Goal: Task Accomplishment & Management: Use online tool/utility

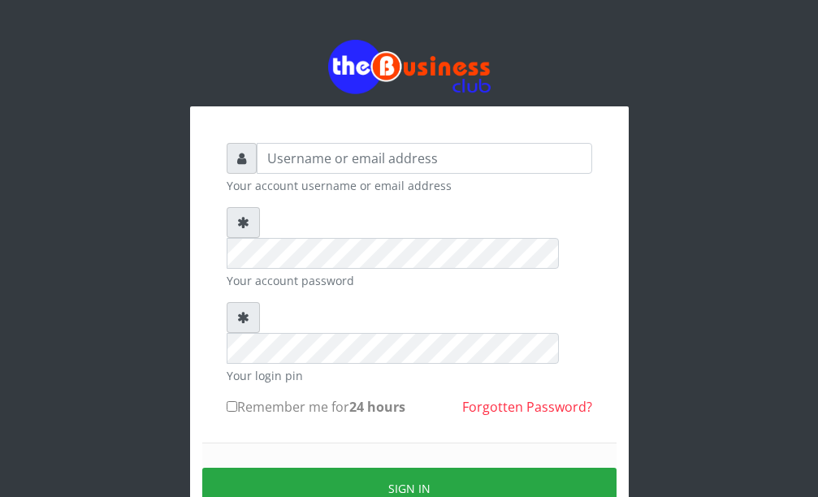
type input "d"
type input "DanBig"
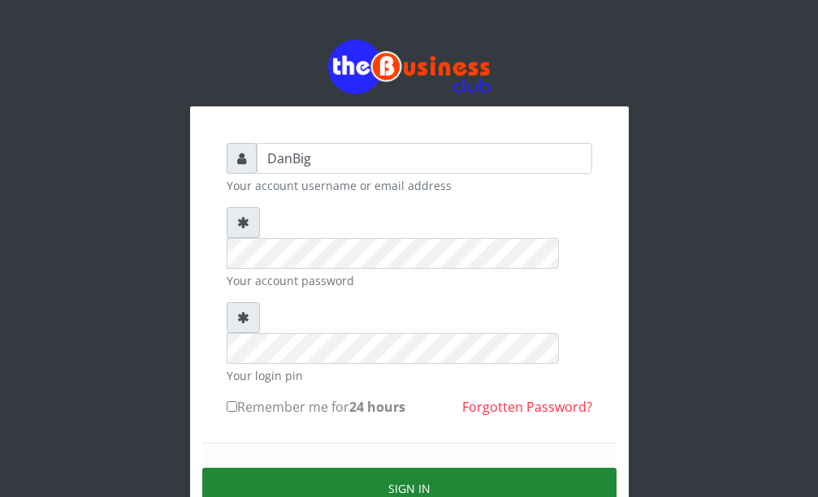
click at [364, 468] on button "Sign in" at bounding box center [409, 488] width 415 height 41
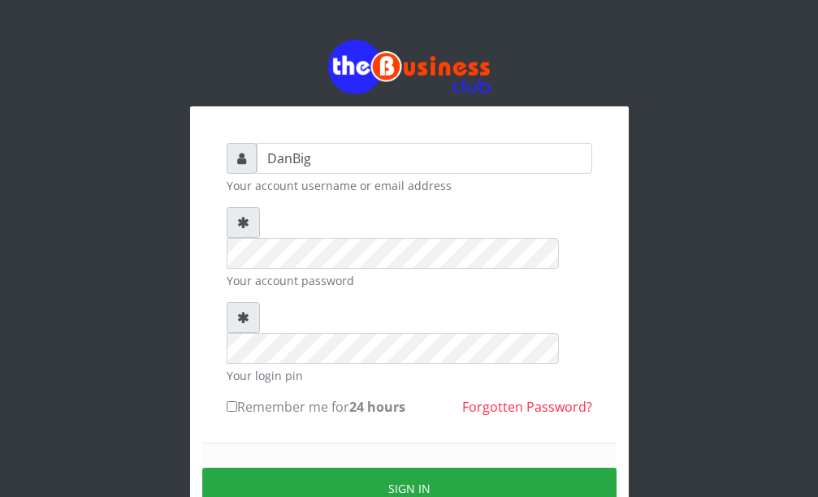
type input "DanBig"
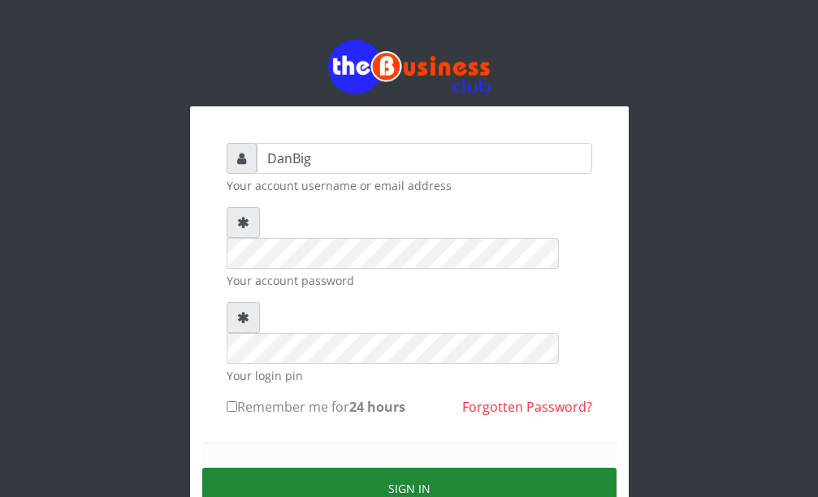
click at [387, 468] on button "Sign in" at bounding box center [409, 488] width 415 height 41
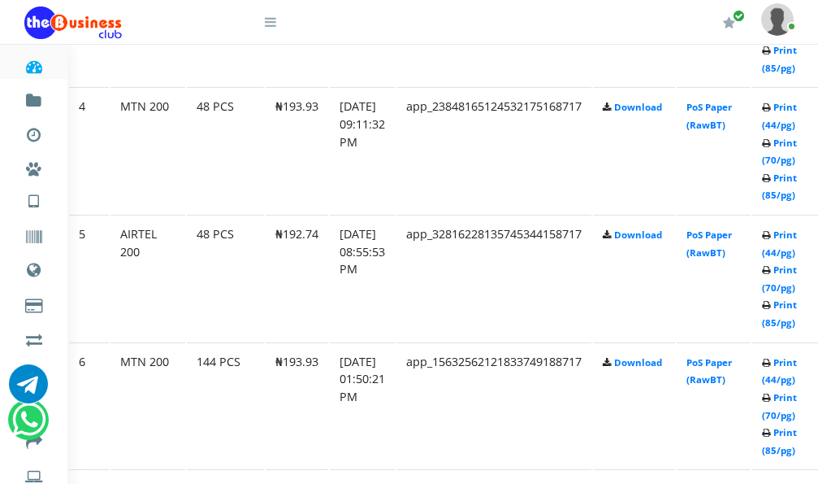
scroll to position [1300, 55]
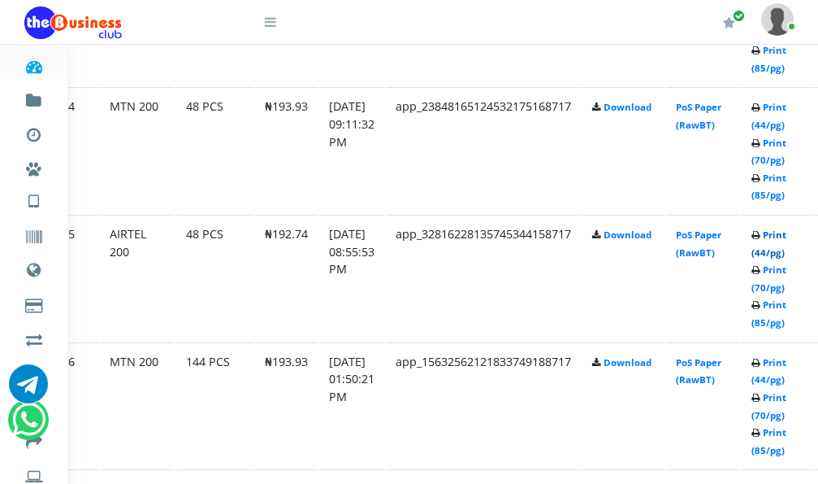
click at [787, 242] on link "Print (44/pg)" at bounding box center [769, 243] width 35 height 30
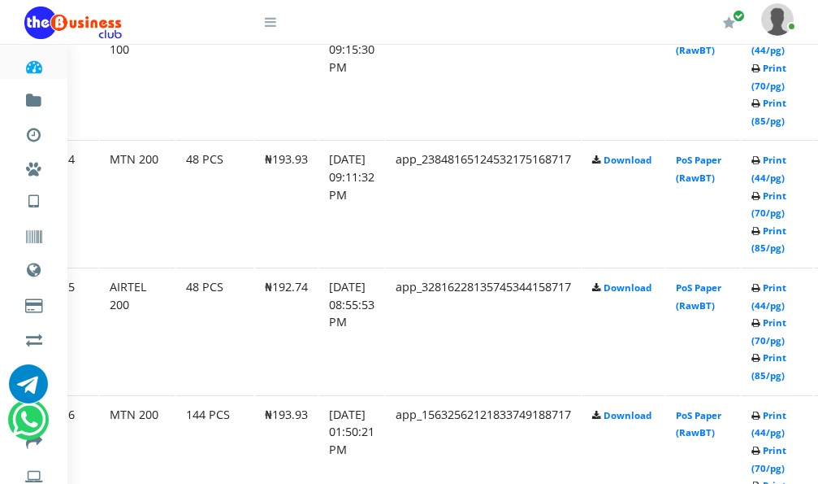
scroll to position [1219, 55]
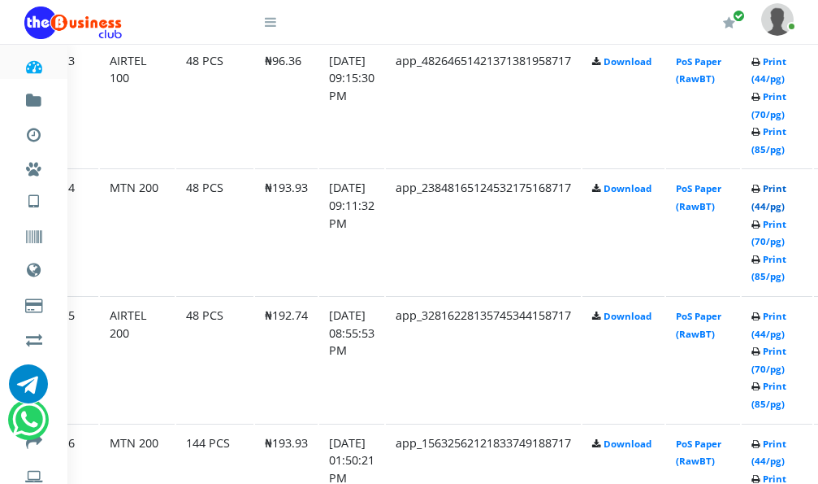
click at [787, 193] on link "Print (44/pg)" at bounding box center [769, 197] width 35 height 30
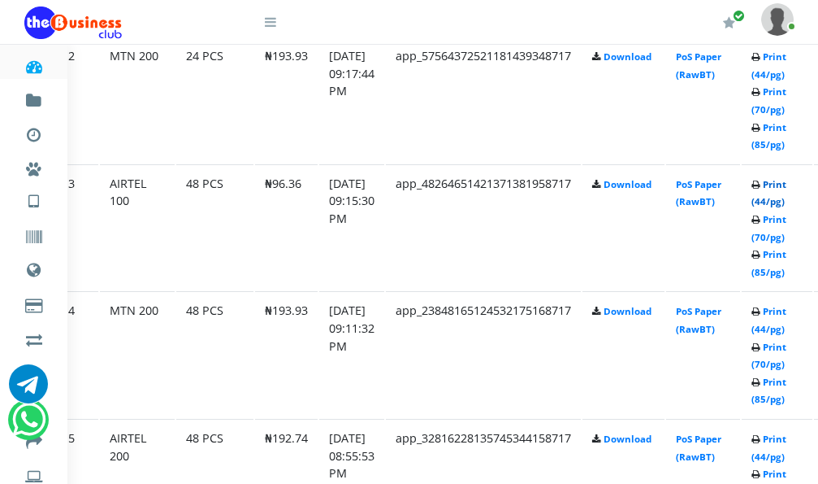
scroll to position [1057, 55]
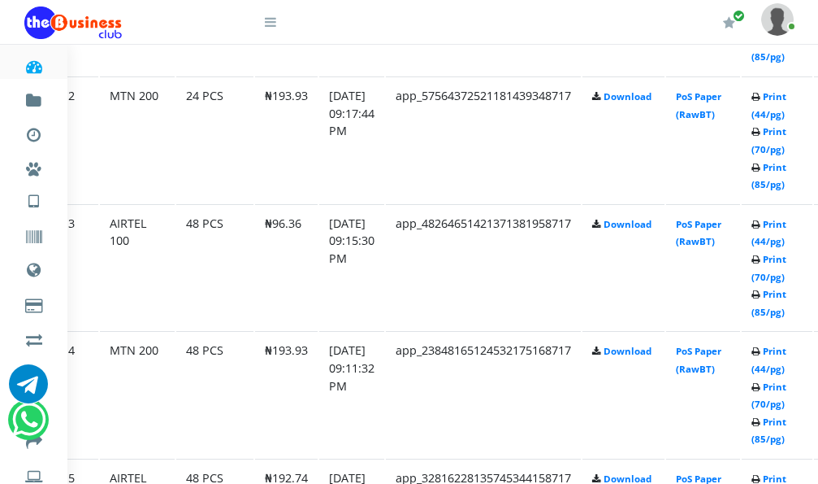
drag, startPoint x: 798, startPoint y: 144, endPoint x: 644, endPoint y: 143, distance: 154.4
click at [624, 132] on td "Download" at bounding box center [624, 139] width 82 height 126
click at [786, 228] on link "Print (44/pg)" at bounding box center [769, 233] width 35 height 30
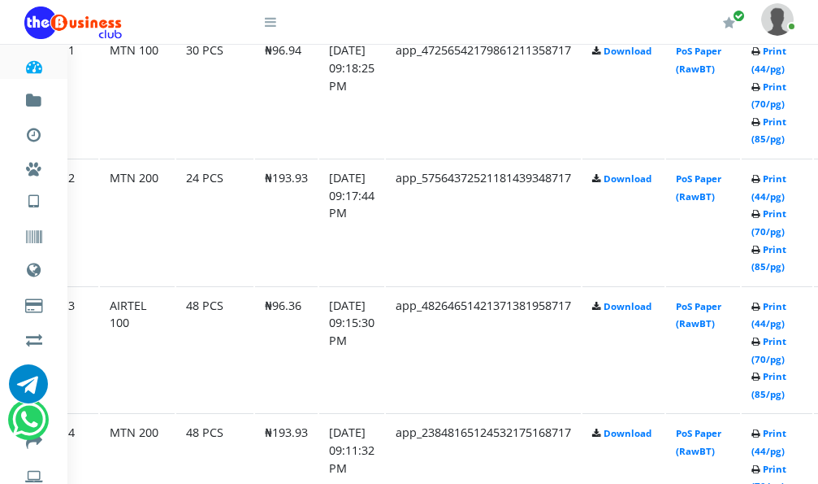
scroll to position [975, 55]
click at [786, 178] on link "Print (44/pg)" at bounding box center [769, 186] width 35 height 30
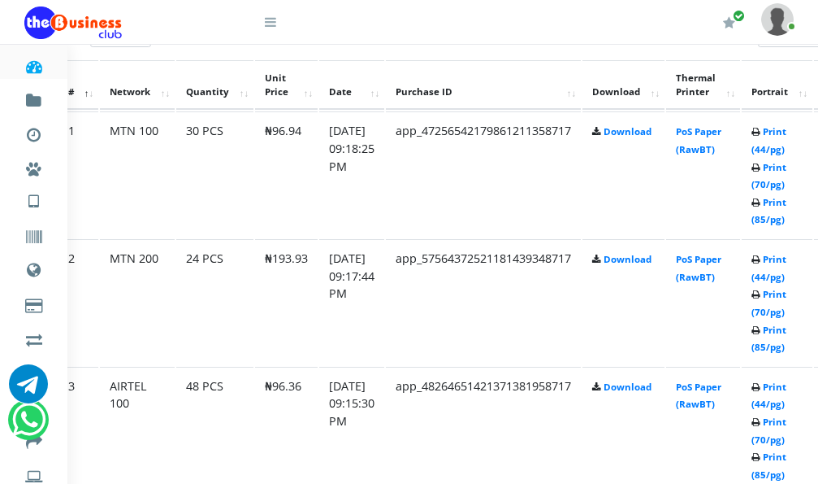
scroll to position [813, 55]
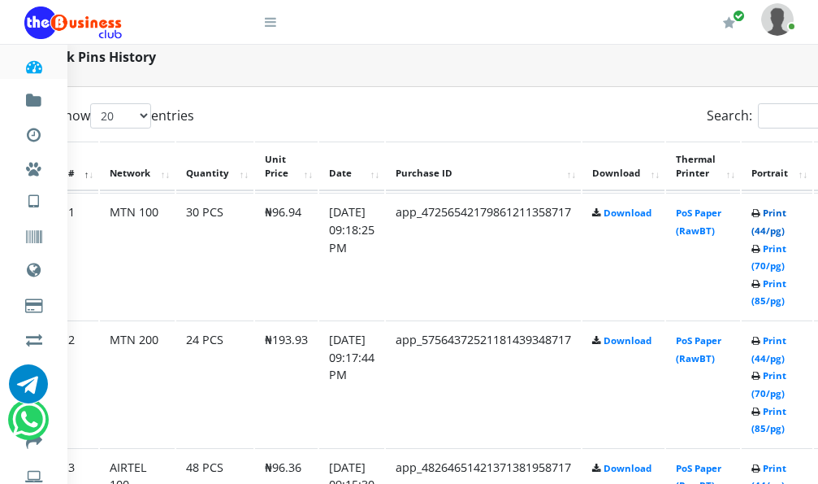
click at [787, 215] on link "Print (44/pg)" at bounding box center [769, 221] width 35 height 30
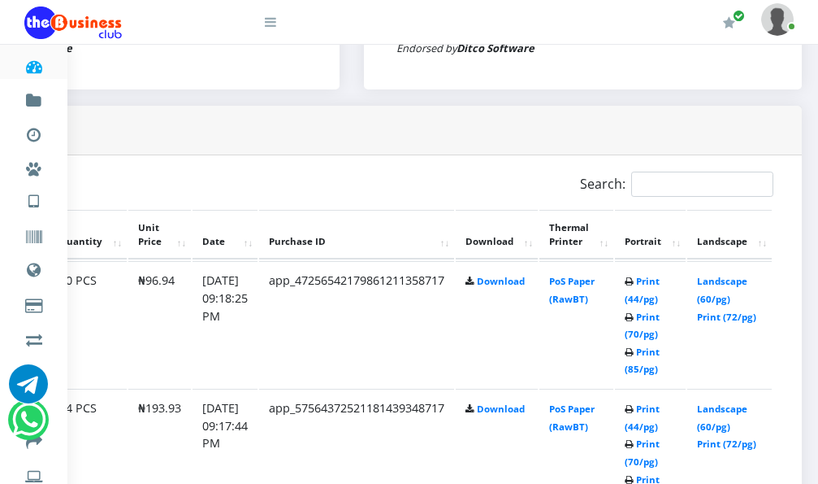
drag, startPoint x: 349, startPoint y: 150, endPoint x: 725, endPoint y: 199, distance: 379.5
click at [442, 125] on div "Bulk Pins History" at bounding box center [352, 131] width 901 height 50
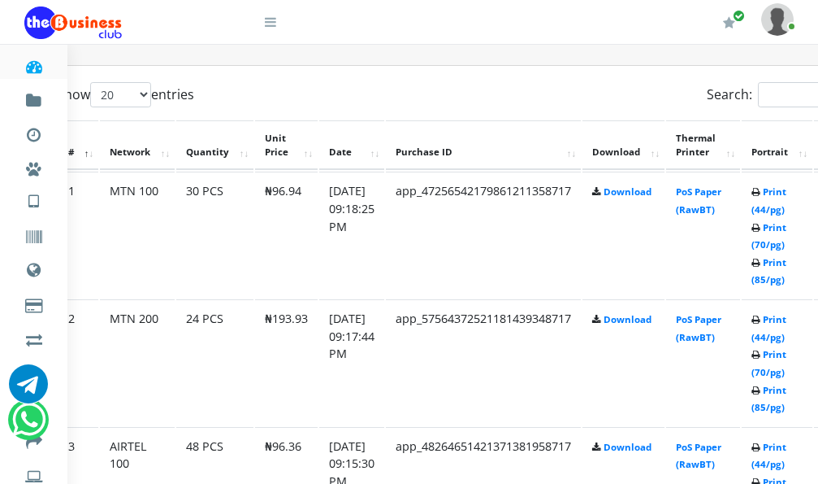
scroll to position [663, 55]
